Goal: Navigation & Orientation: Find specific page/section

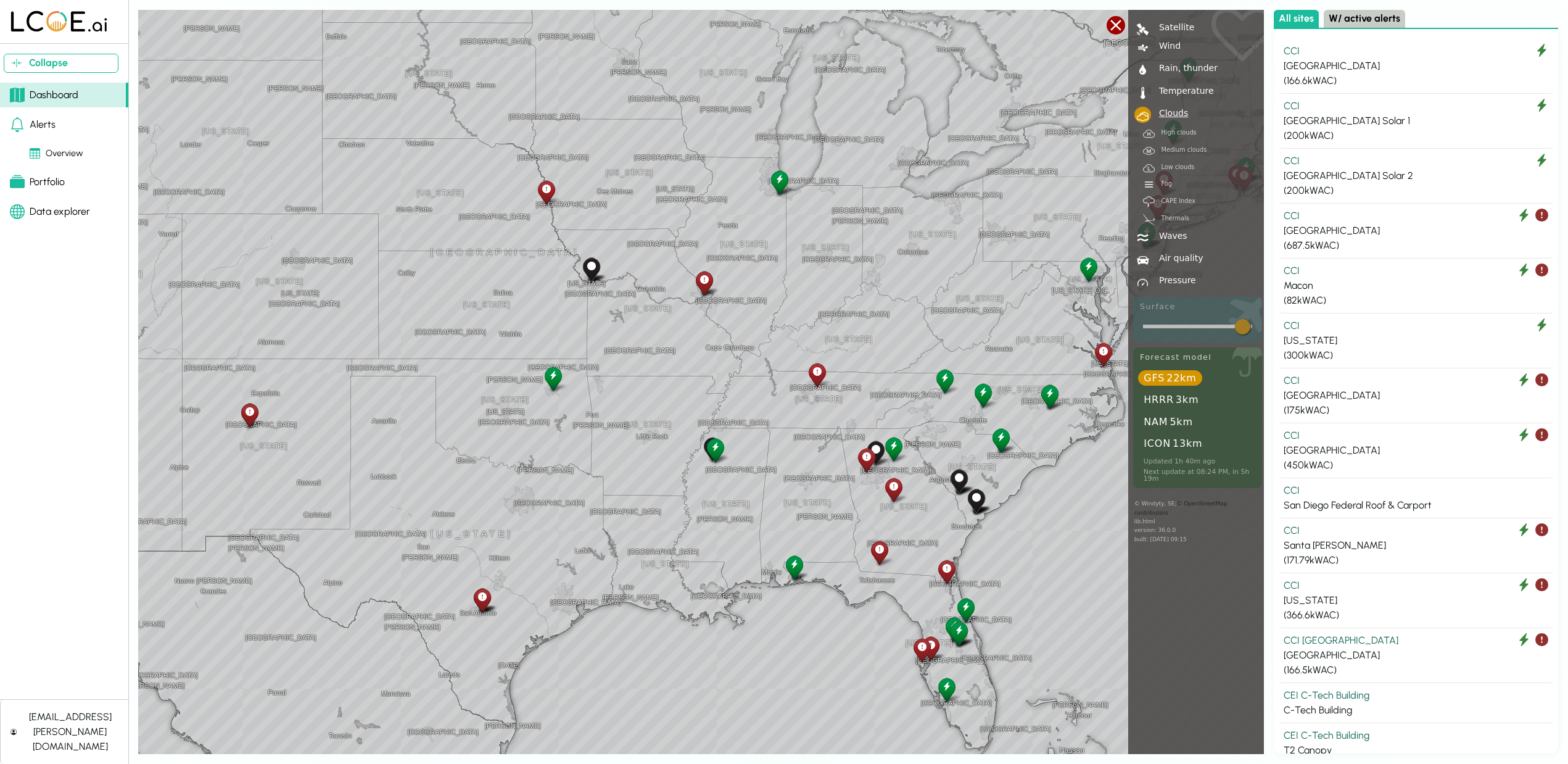
click at [50, 124] on div "Alerts" at bounding box center [32, 125] width 45 height 15
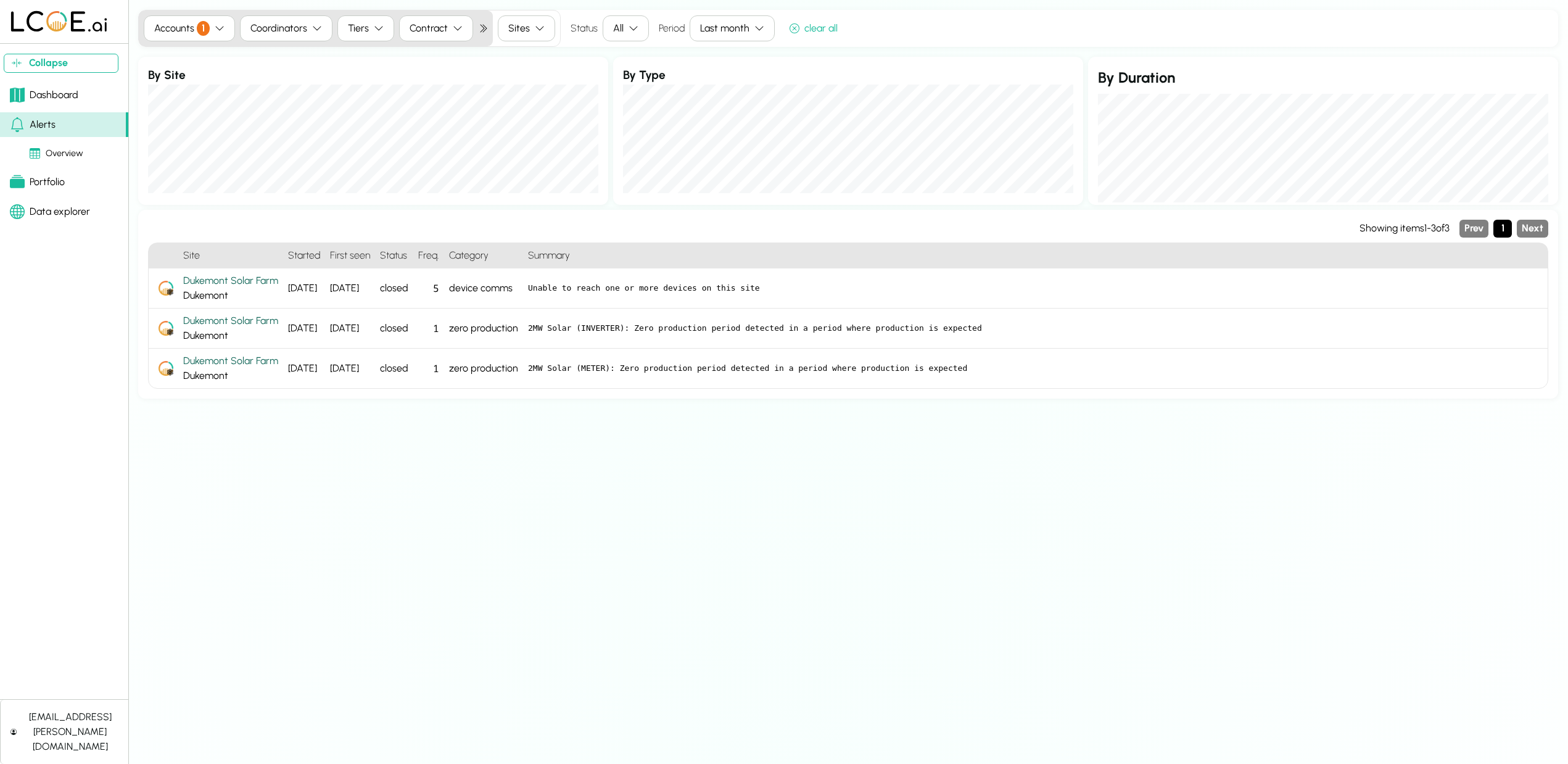
click at [53, 184] on div "Portfolio" at bounding box center [37, 182] width 55 height 15
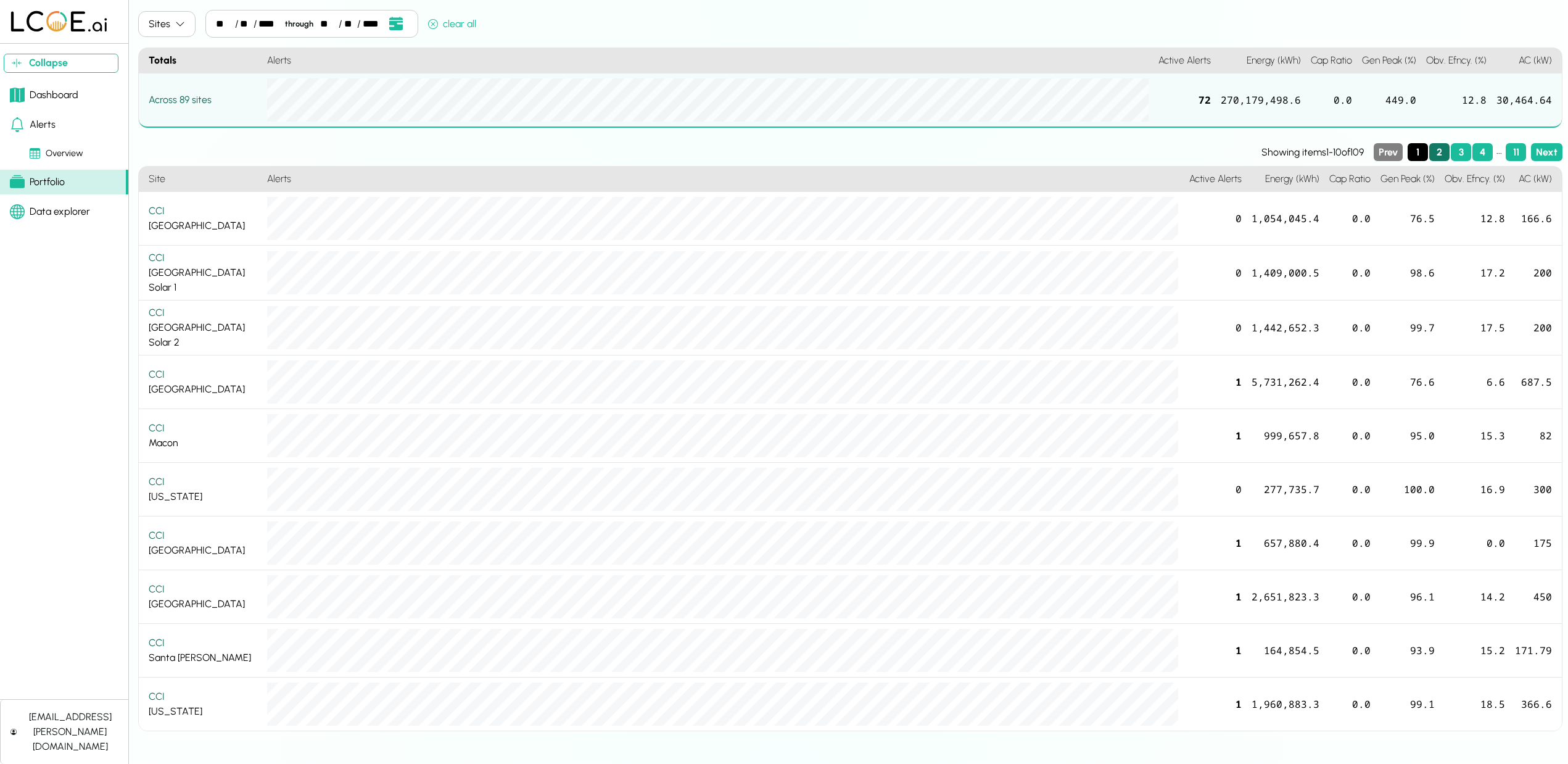
click at [1436, 152] on button "2" at bounding box center [1439, 152] width 20 height 18
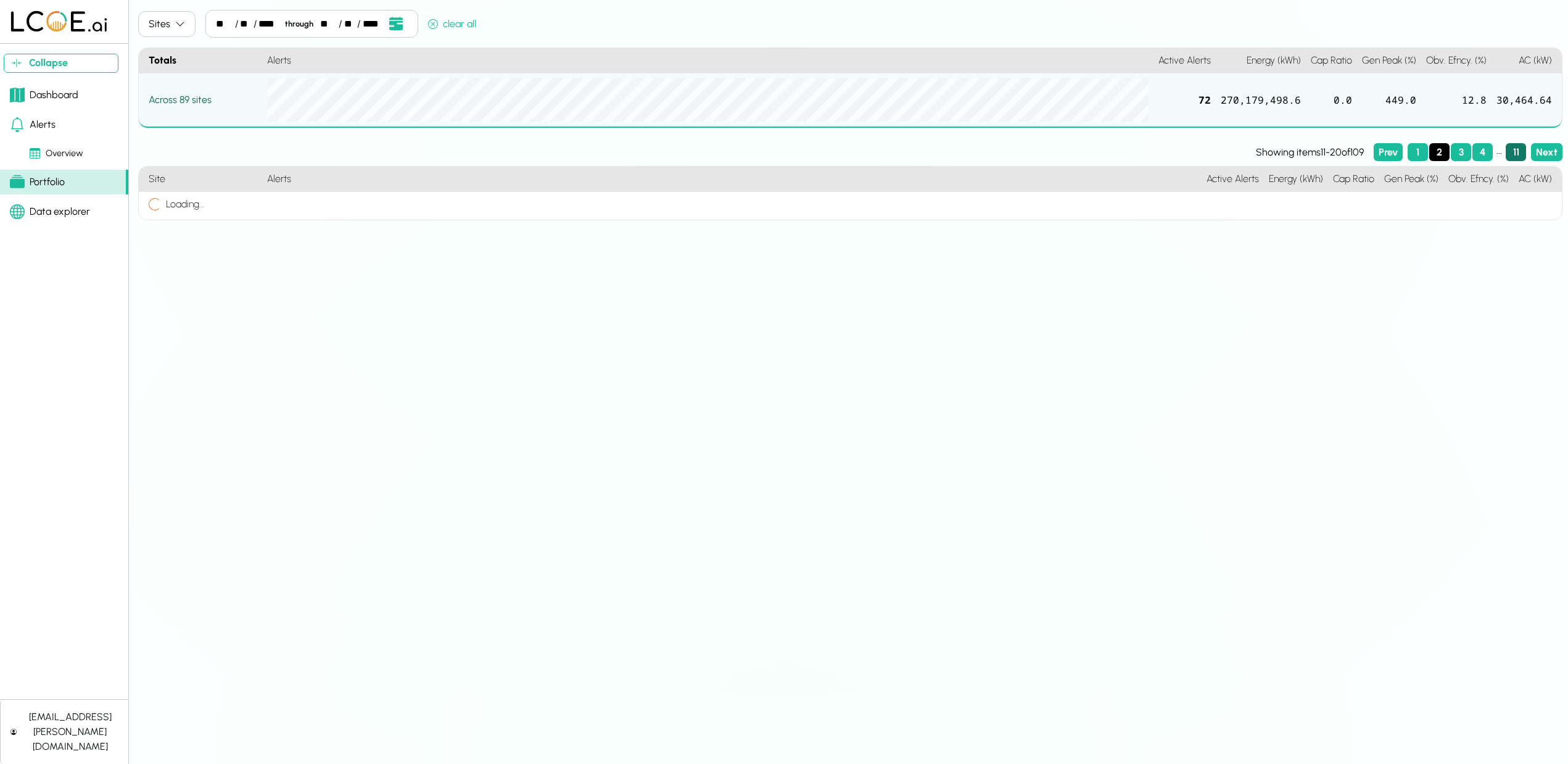
click at [1512, 152] on button "11" at bounding box center [1515, 152] width 20 height 18
click at [1490, 150] on button "10" at bounding box center [1494, 152] width 20 height 18
click at [1472, 152] on button "9" at bounding box center [1472, 152] width 20 height 18
click at [1445, 153] on button "8" at bounding box center [1451, 152] width 20 height 18
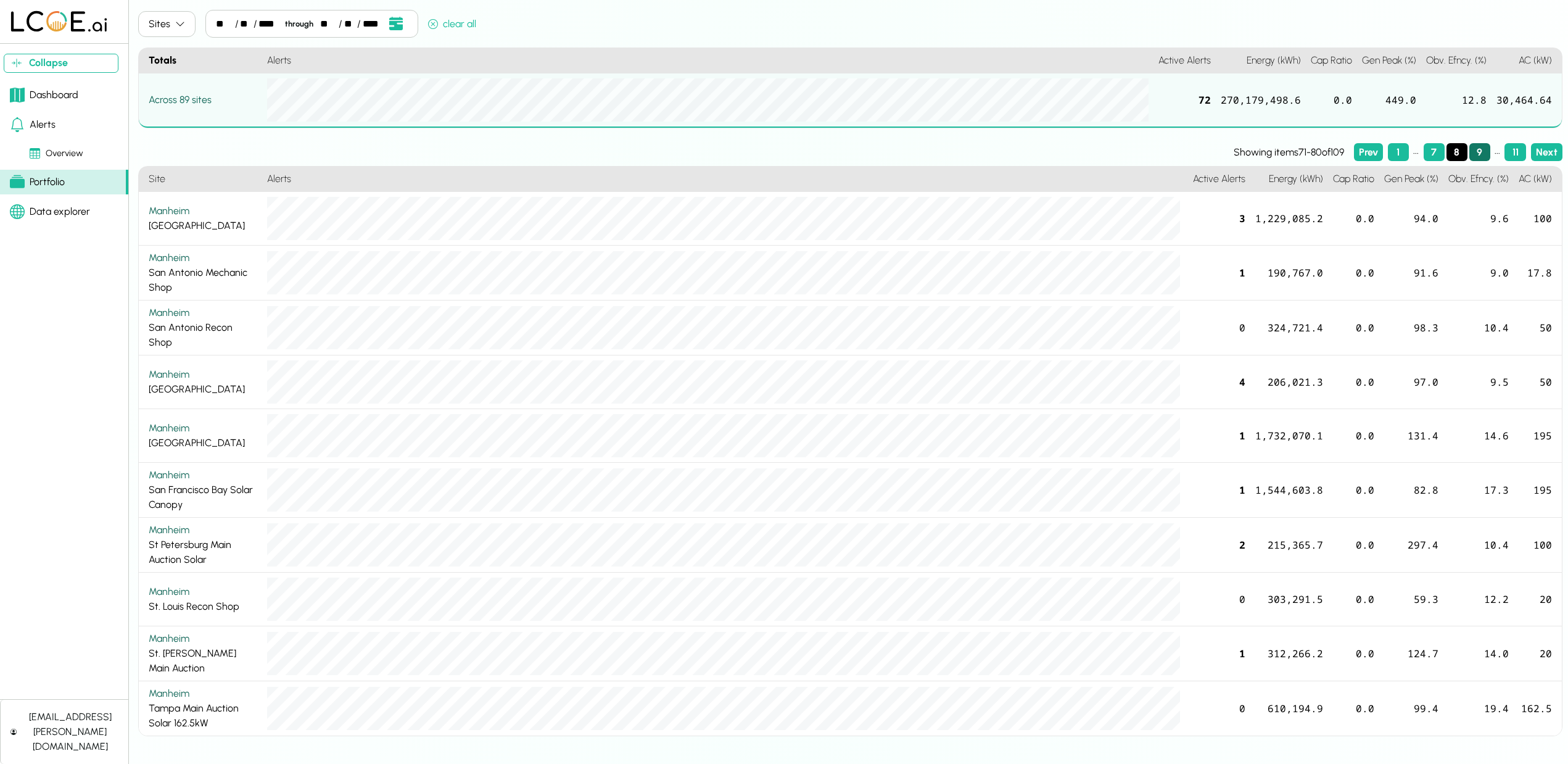
click at [1474, 152] on button "9" at bounding box center [1480, 152] width 22 height 18
